Goal: Information Seeking & Learning: Learn about a topic

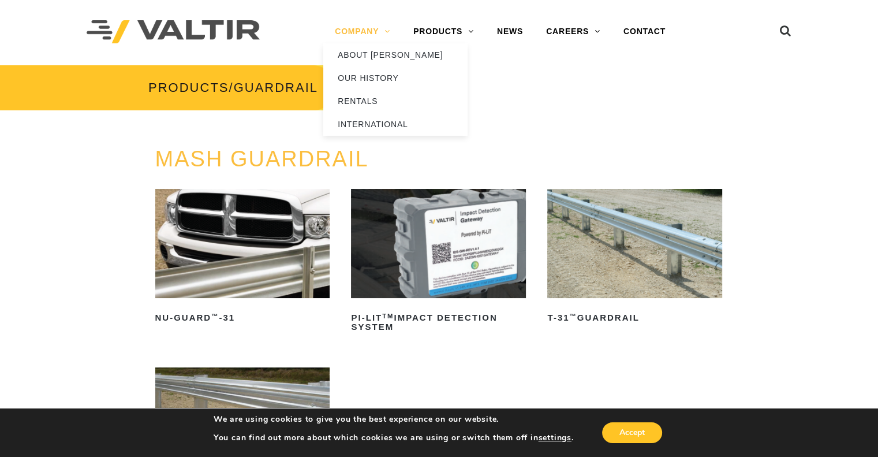
click at [359, 32] on link "COMPANY" at bounding box center [362, 31] width 79 height 23
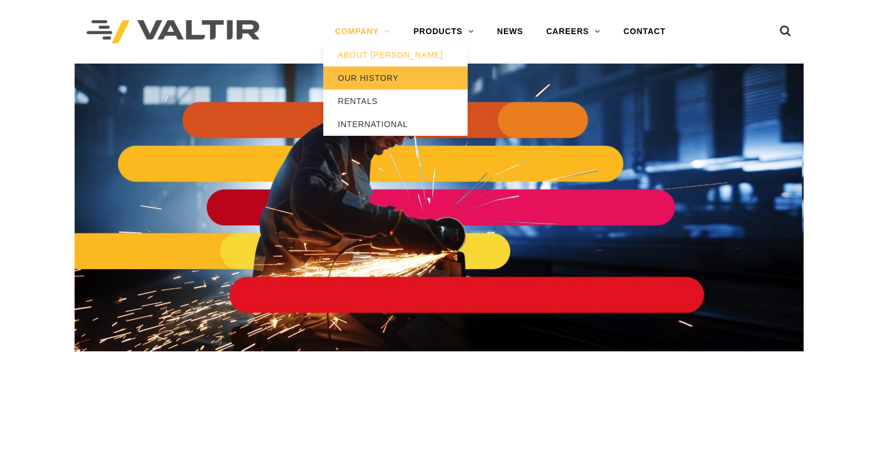
click at [352, 76] on link "OUR HISTORY" at bounding box center [395, 77] width 144 height 23
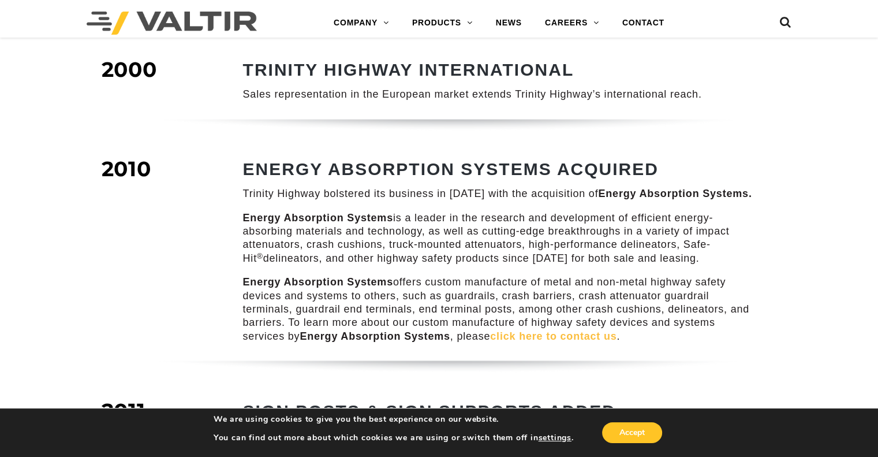
scroll to position [924, 0]
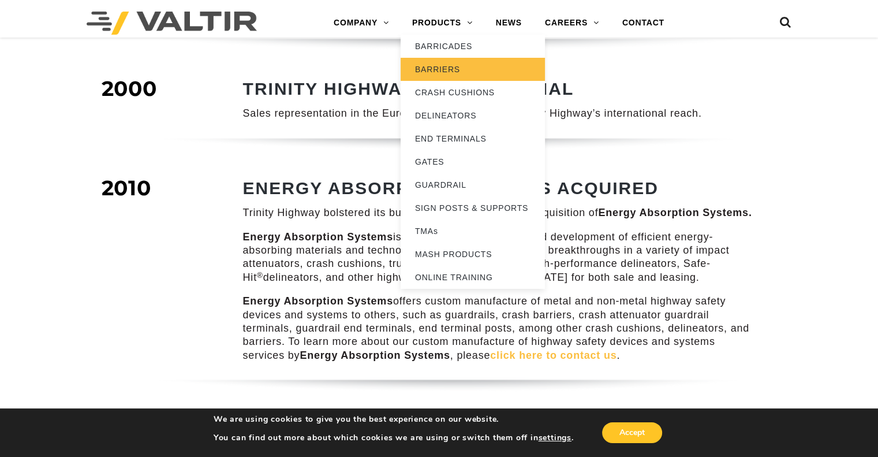
click at [432, 63] on link "BARRIERS" at bounding box center [473, 69] width 144 height 23
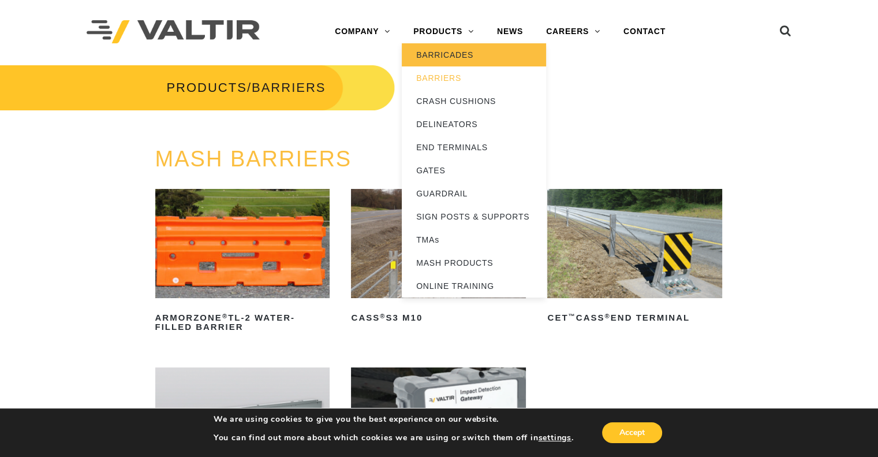
click at [443, 55] on link "BARRICADES" at bounding box center [474, 54] width 144 height 23
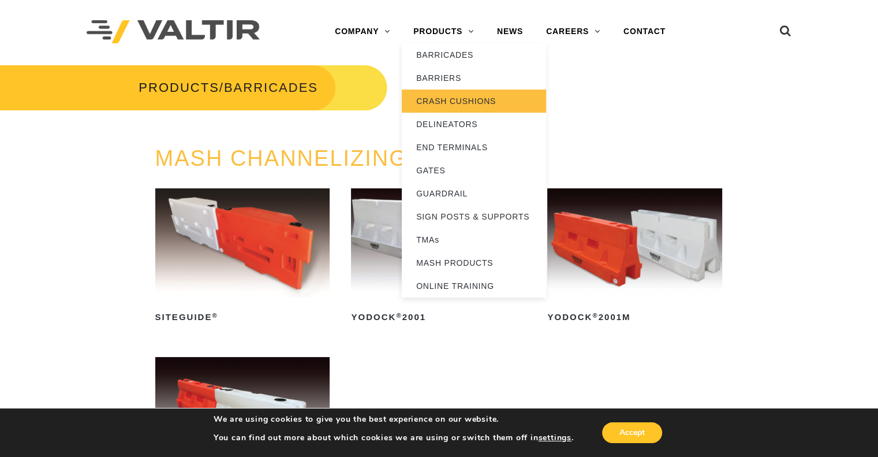
click at [436, 103] on link "CRASH CUSHIONS" at bounding box center [474, 100] width 144 height 23
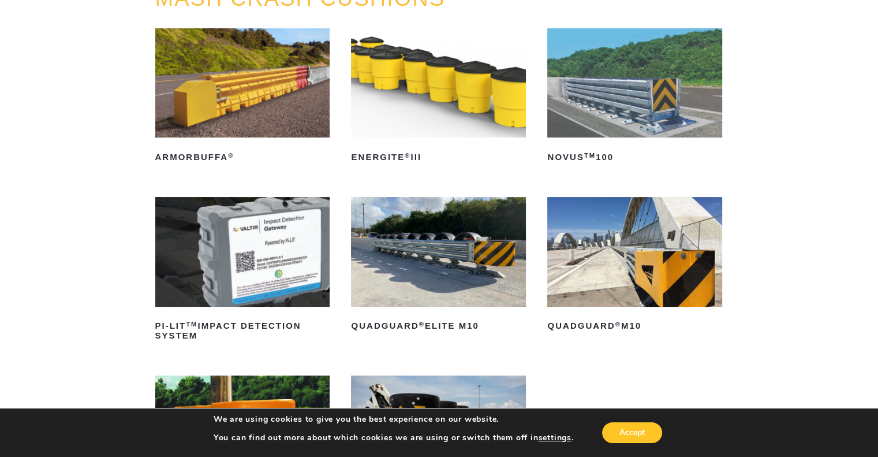
scroll to position [173, 0]
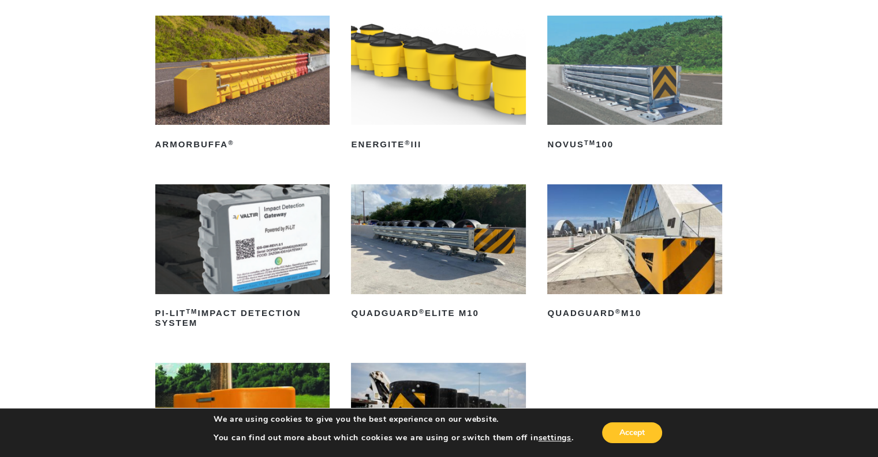
click at [470, 242] on img at bounding box center [438, 238] width 175 height 109
click at [651, 92] on img at bounding box center [634, 70] width 175 height 109
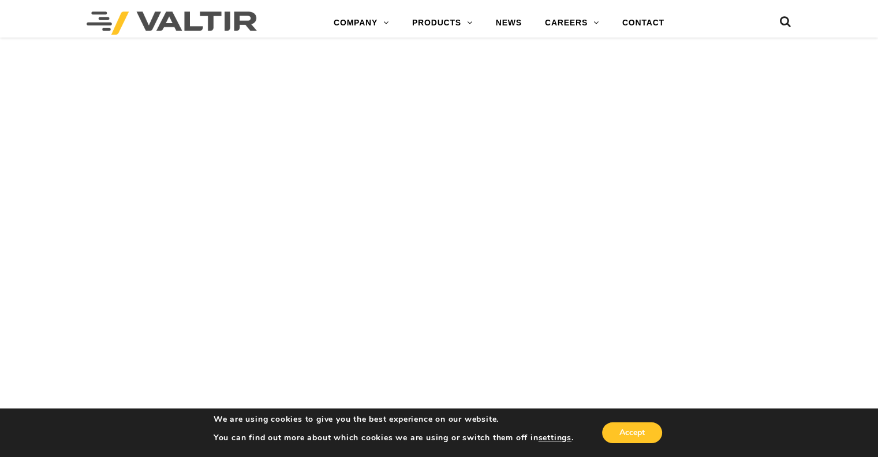
scroll to position [1674, 0]
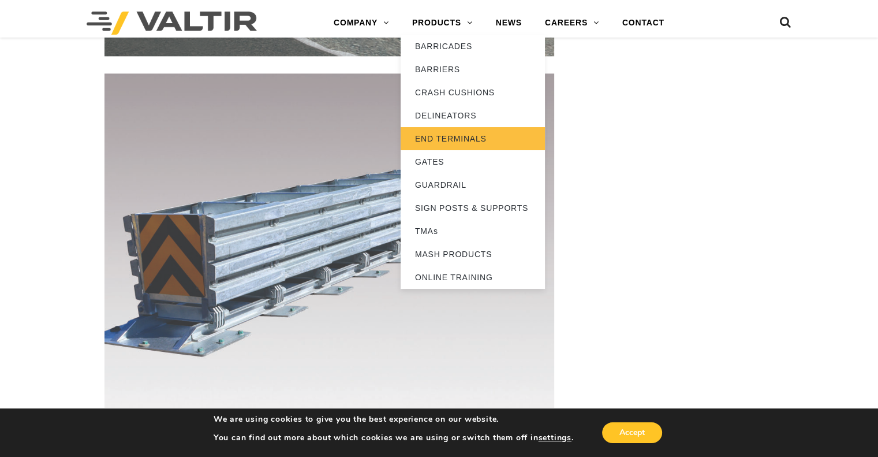
click at [447, 140] on link "END TERMINALS" at bounding box center [473, 138] width 144 height 23
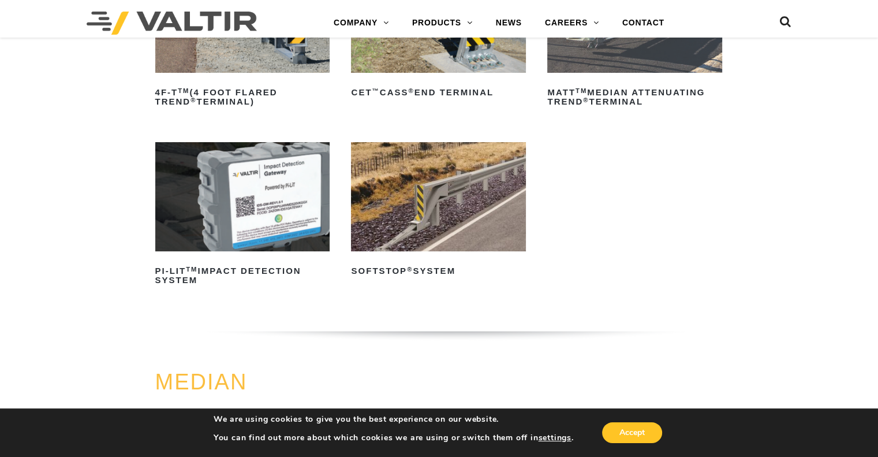
scroll to position [231, 0]
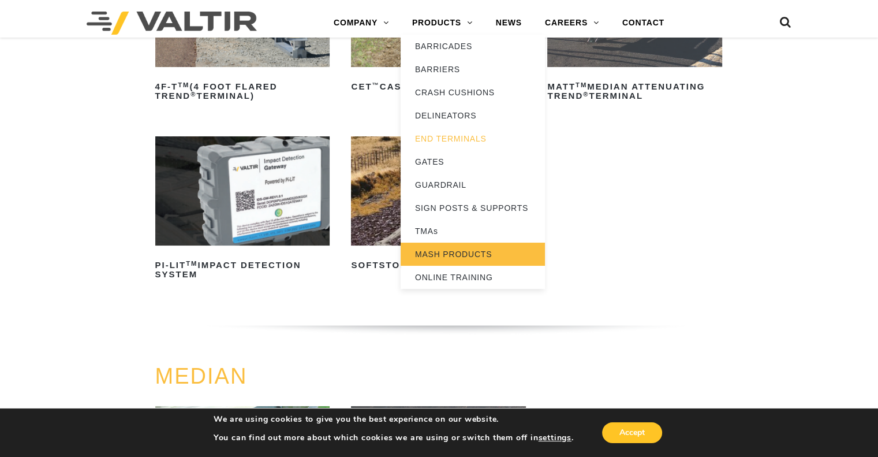
click at [428, 251] on link "MASH PRODUCTS" at bounding box center [473, 253] width 144 height 23
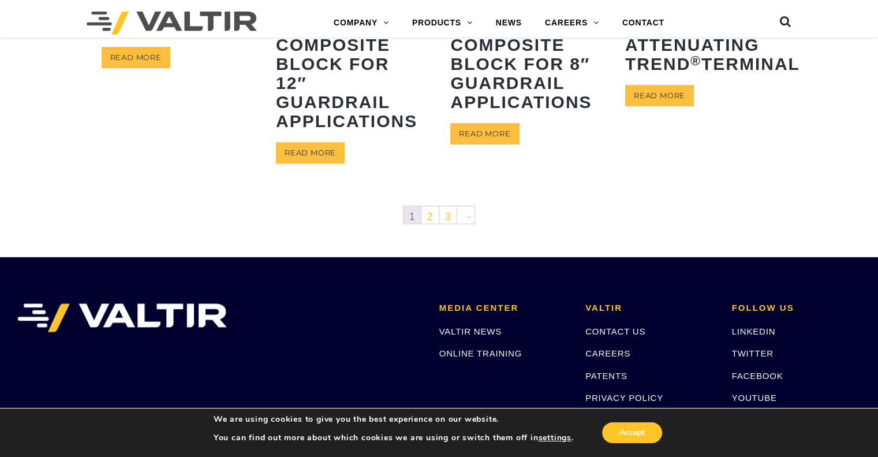
scroll to position [693, 0]
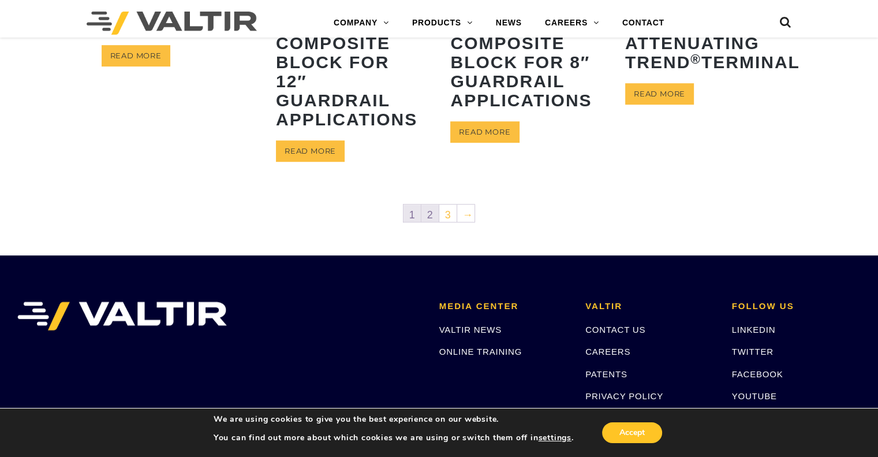
click at [428, 213] on link "2" at bounding box center [429, 212] width 17 height 17
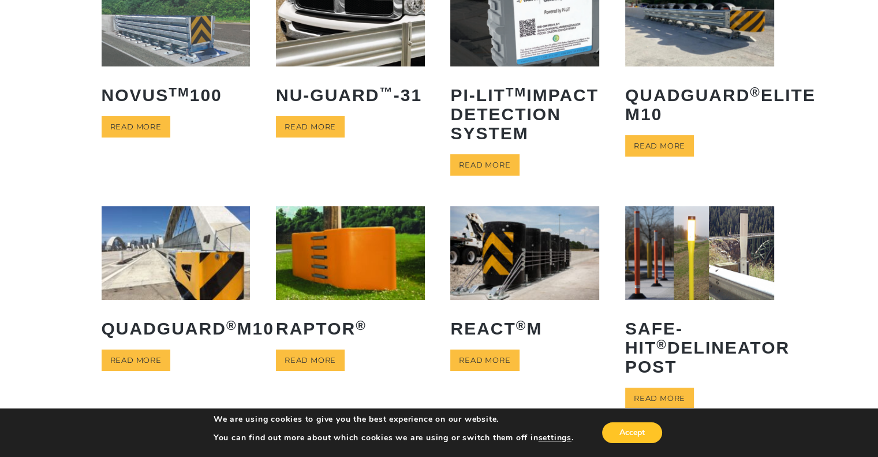
scroll to position [173, 0]
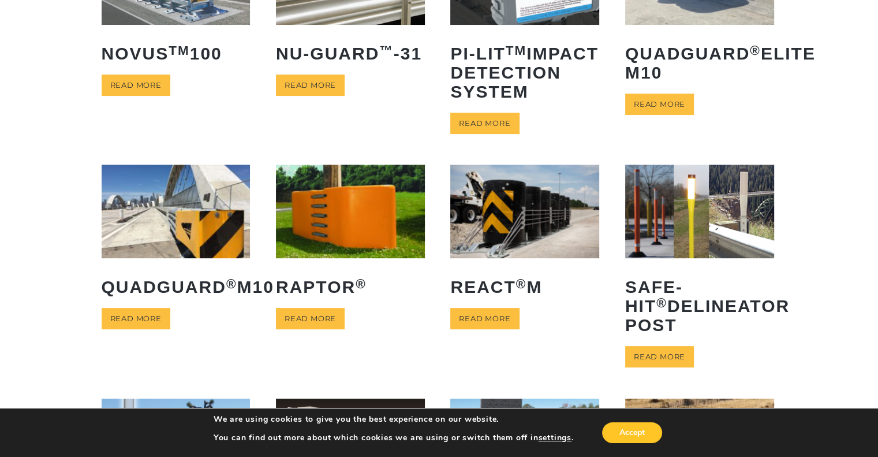
click at [212, 227] on img at bounding box center [176, 211] width 149 height 93
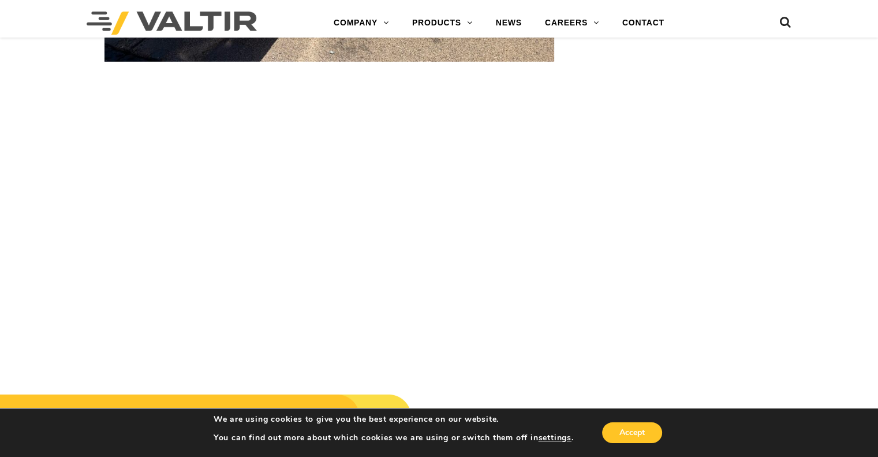
scroll to position [3232, 0]
